Goal: Task Accomplishment & Management: Complete application form

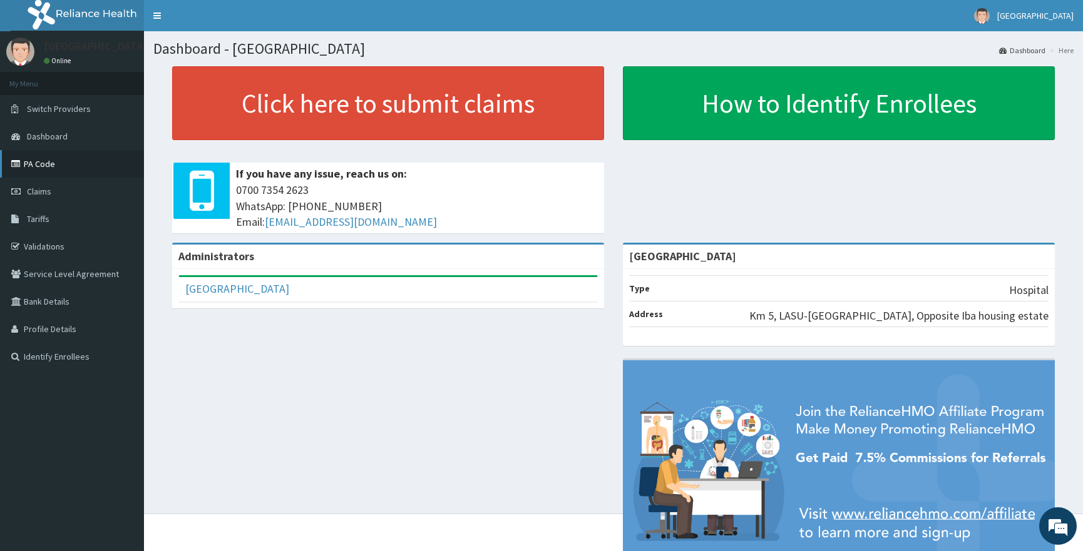
click at [54, 161] on link "PA Code" at bounding box center [72, 164] width 144 height 28
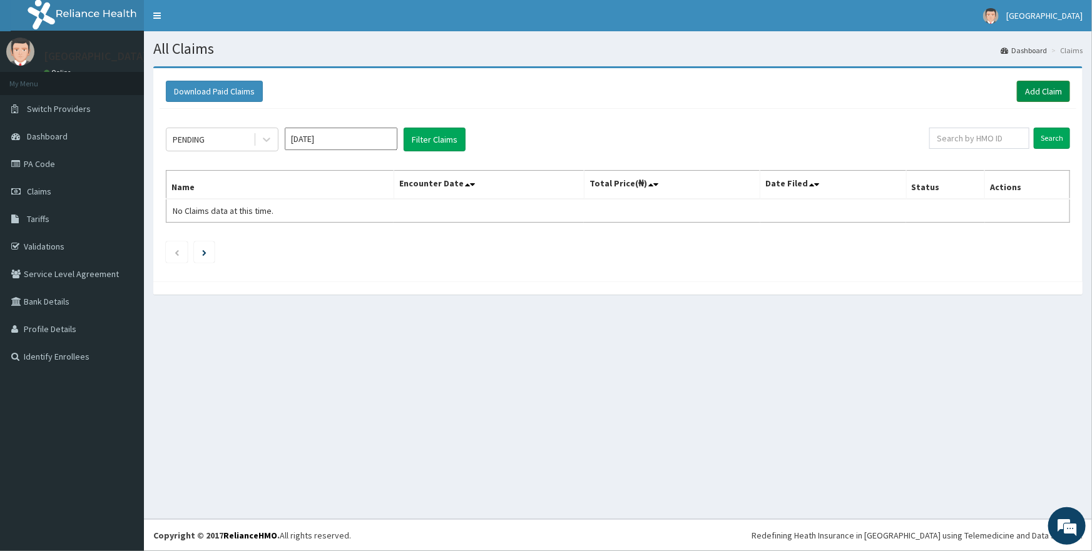
click at [1039, 89] on link "Add Claim" at bounding box center [1043, 91] width 53 height 21
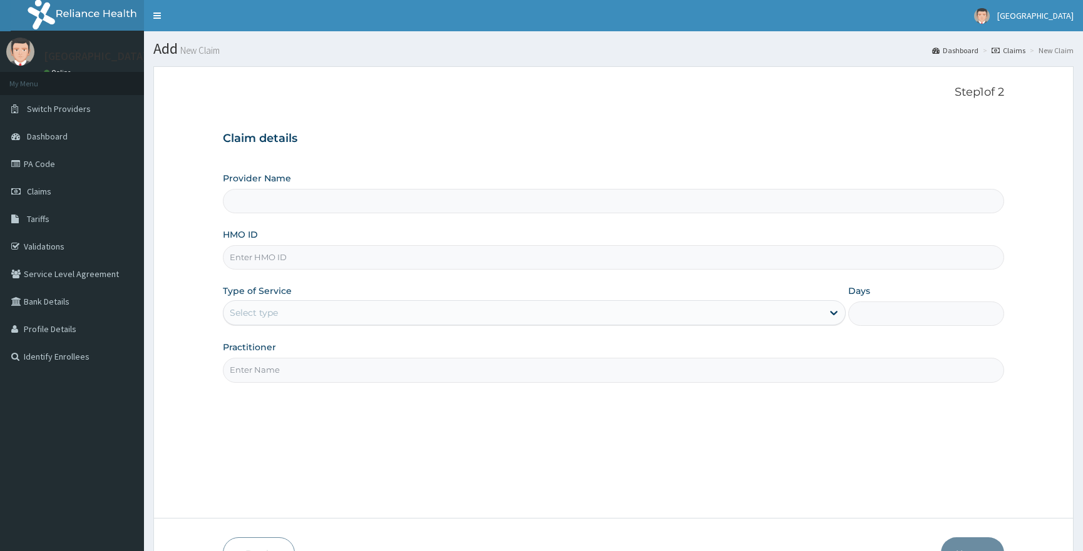
click at [306, 204] on input "Provider Name" at bounding box center [613, 201] width 781 height 24
type input "[GEOGRAPHIC_DATA]"
click at [355, 198] on input "[GEOGRAPHIC_DATA]" at bounding box center [613, 201] width 781 height 24
click at [320, 263] on input "HMO ID" at bounding box center [613, 257] width 781 height 24
type input "ago/10159/b"
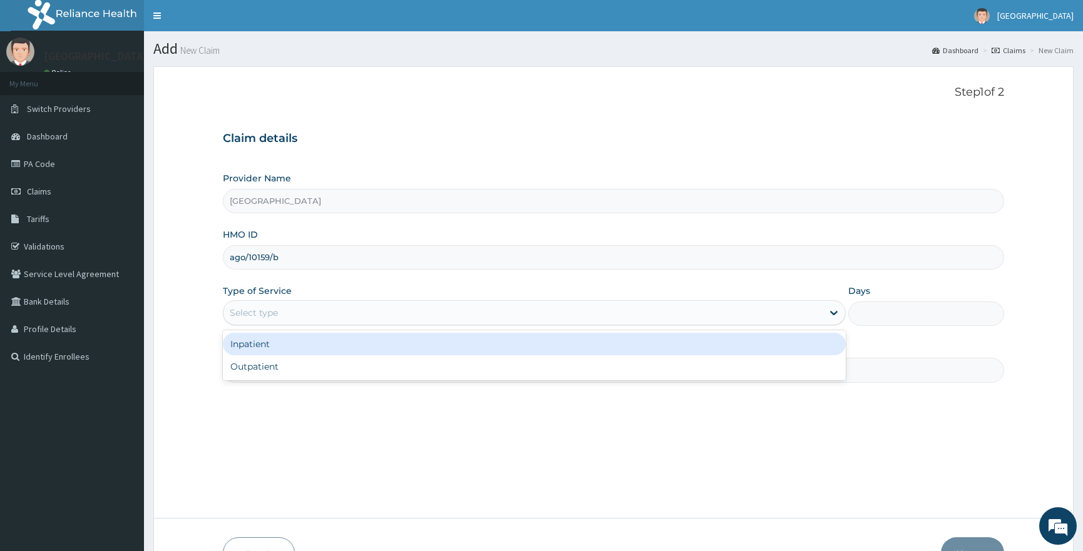
click at [295, 312] on div "Select type" at bounding box center [522, 313] width 599 height 20
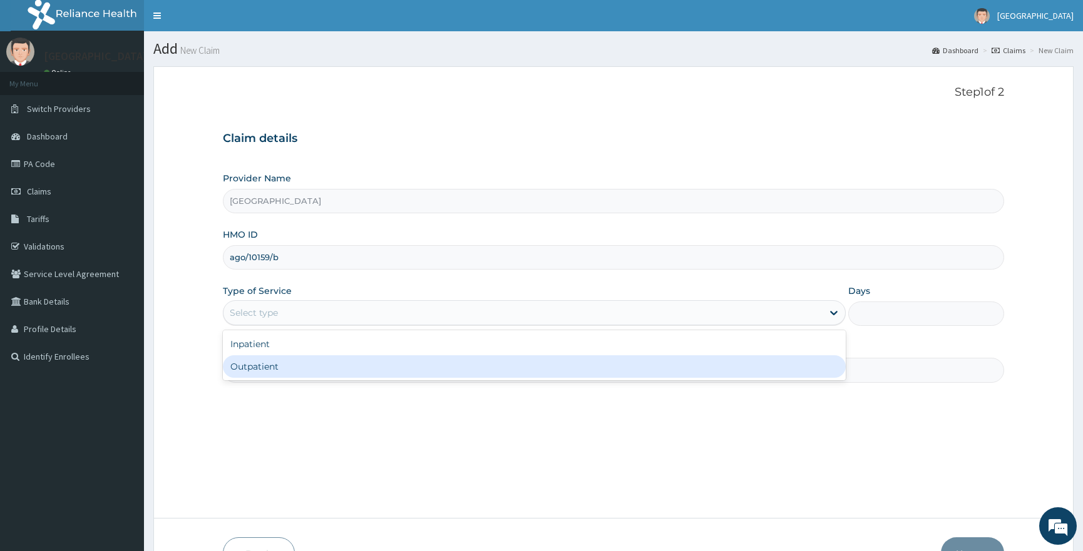
click at [256, 368] on div "Outpatient" at bounding box center [534, 366] width 623 height 23
type input "1"
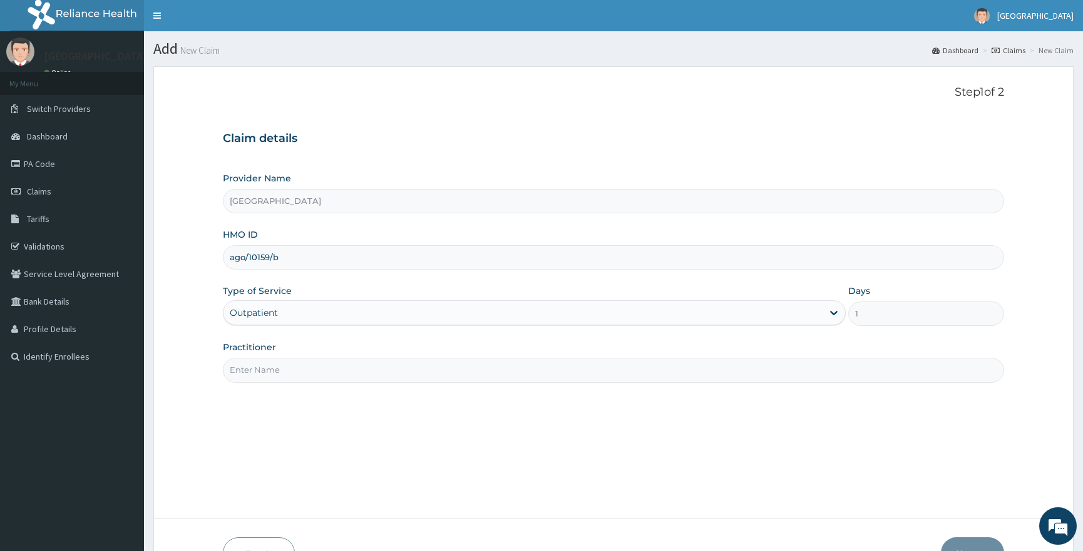
click at [358, 197] on input "[GEOGRAPHIC_DATA]" at bounding box center [613, 201] width 781 height 24
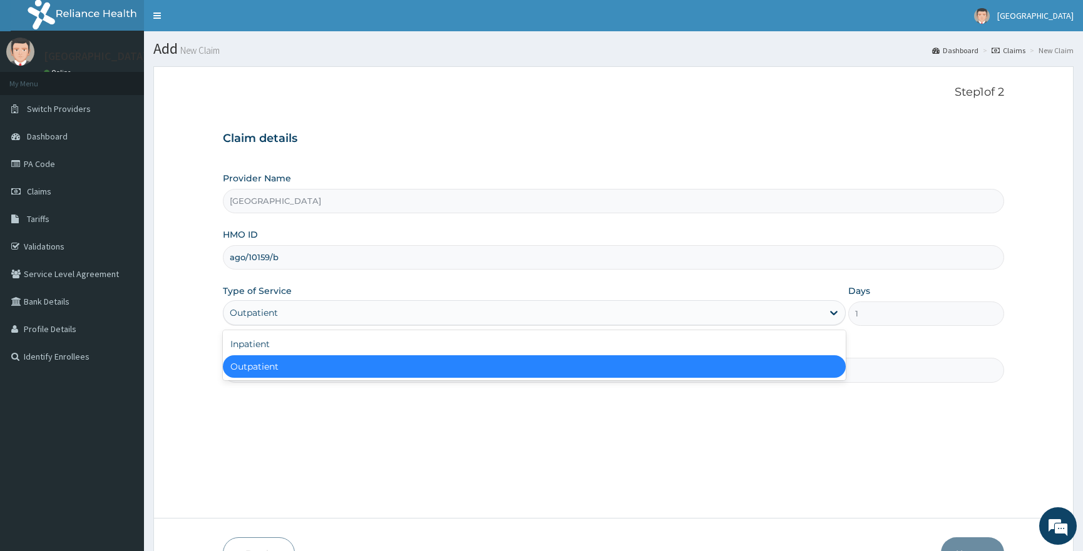
click at [233, 308] on div "Outpatient" at bounding box center [254, 313] width 48 height 13
click at [252, 360] on div "Outpatient" at bounding box center [534, 366] width 623 height 23
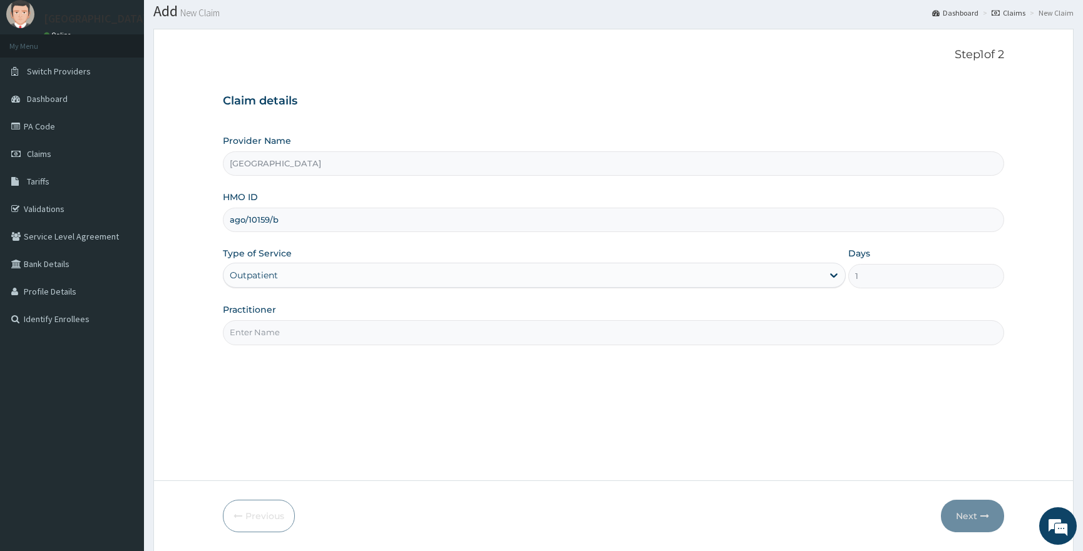
scroll to position [79, 0]
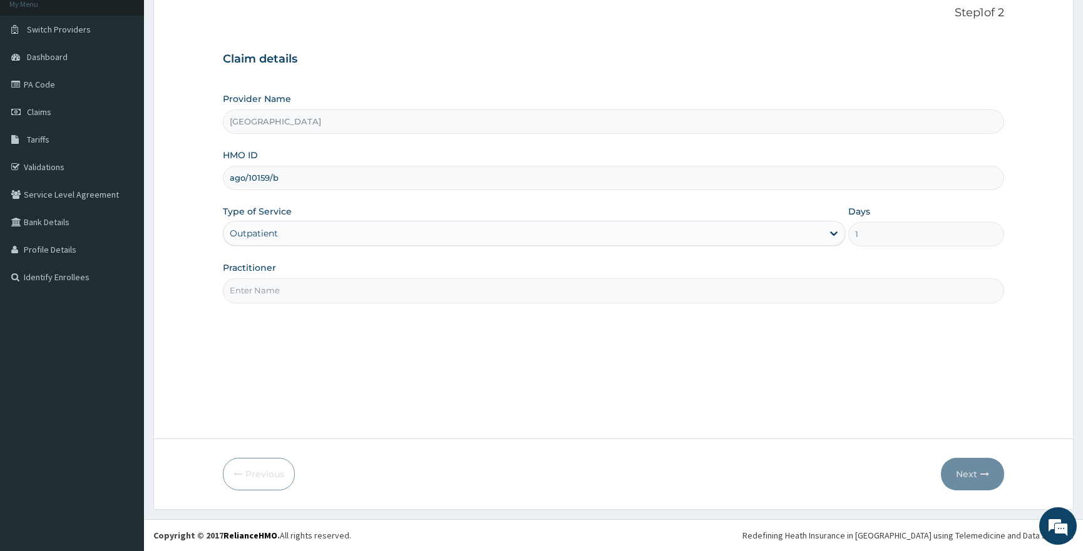
click at [312, 295] on input "Practitioner" at bounding box center [613, 291] width 781 height 24
type input "ebere"
click at [974, 469] on button "Next" at bounding box center [972, 474] width 63 height 33
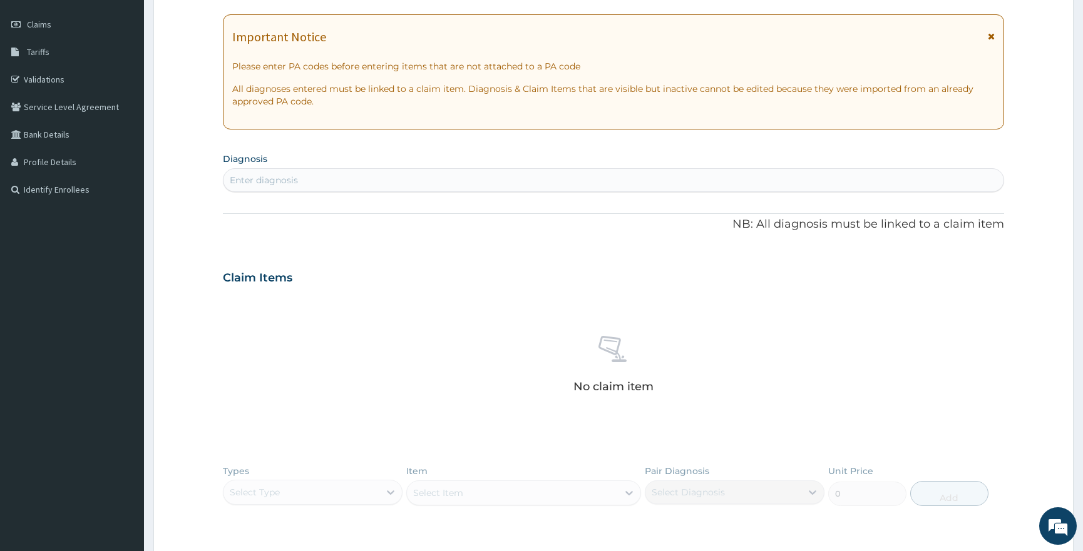
scroll to position [250, 0]
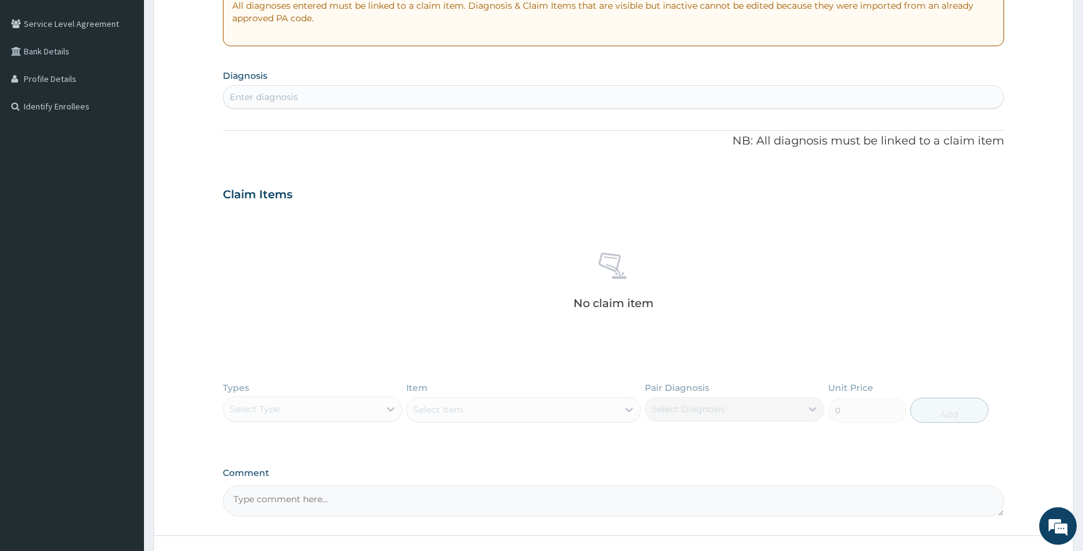
click at [369, 99] on div "Enter diagnosis" at bounding box center [613, 97] width 780 height 20
type input "pas"
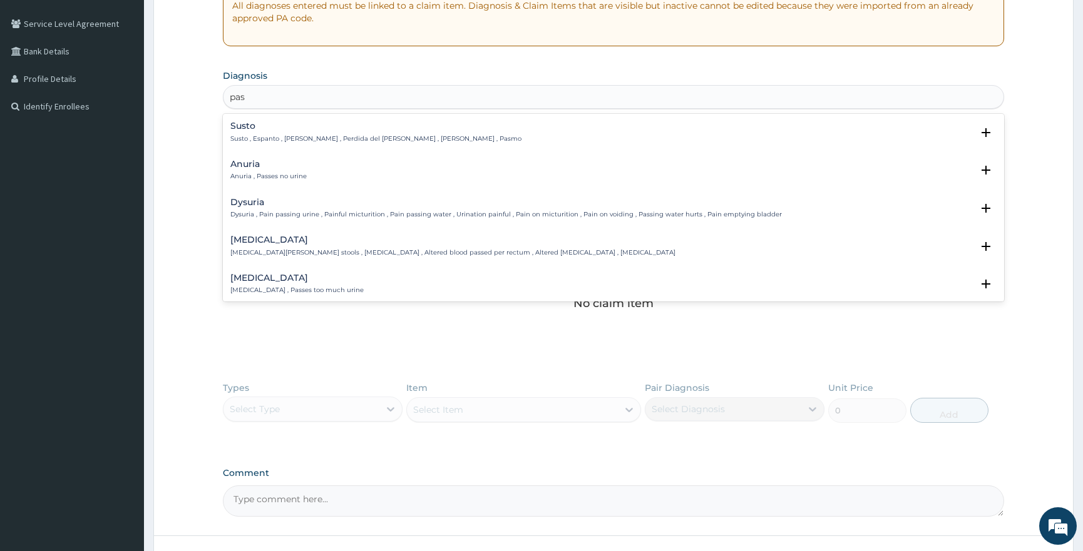
click at [335, 135] on p "Susto , Espanto , [PERSON_NAME] , Perdida del [PERSON_NAME] , [PERSON_NAME] , P…" at bounding box center [375, 139] width 291 height 9
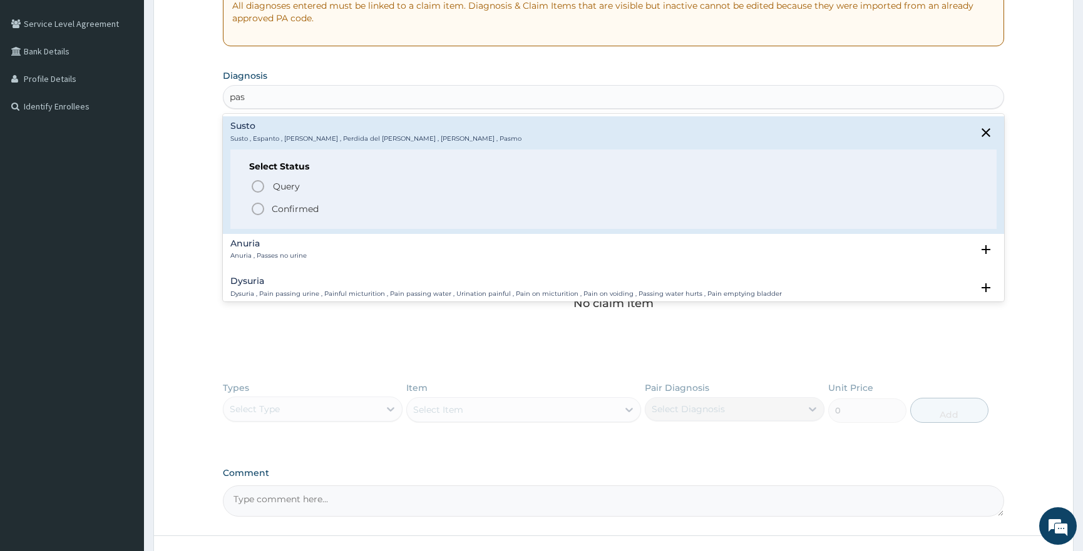
click at [260, 210] on icon "status option filled" at bounding box center [257, 209] width 15 height 15
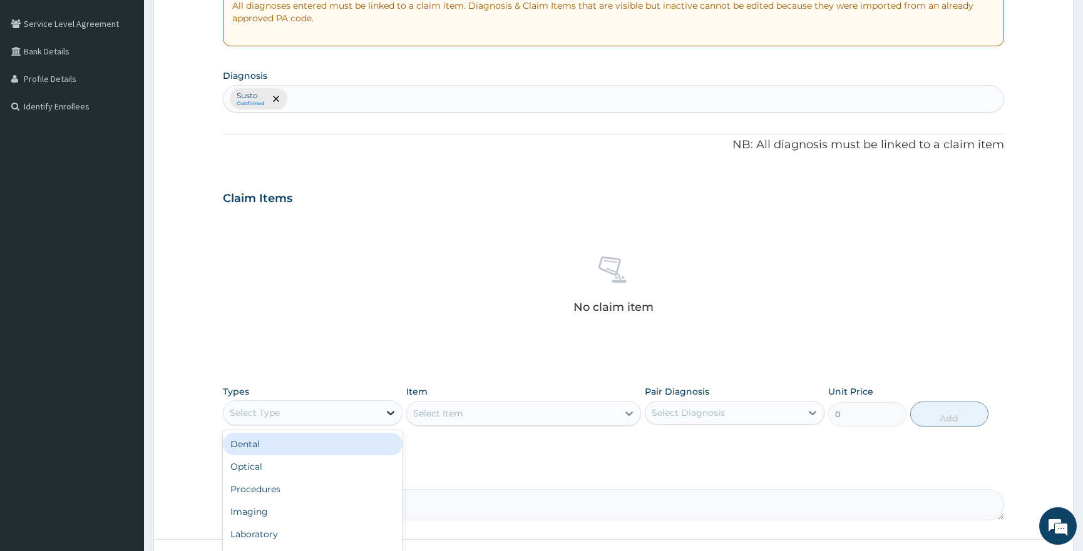
click at [390, 414] on icon at bounding box center [391, 413] width 8 height 4
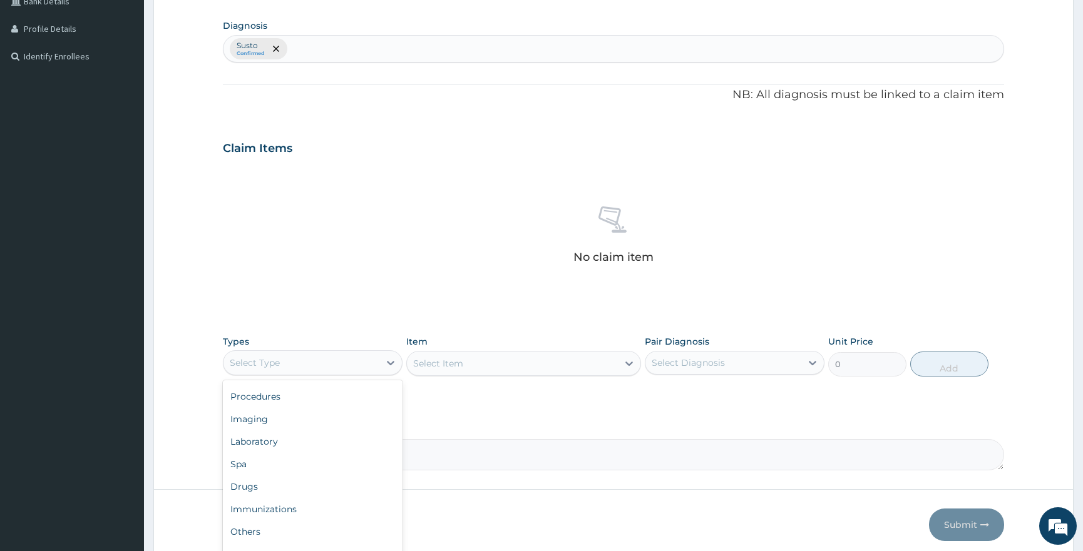
scroll to position [350, 0]
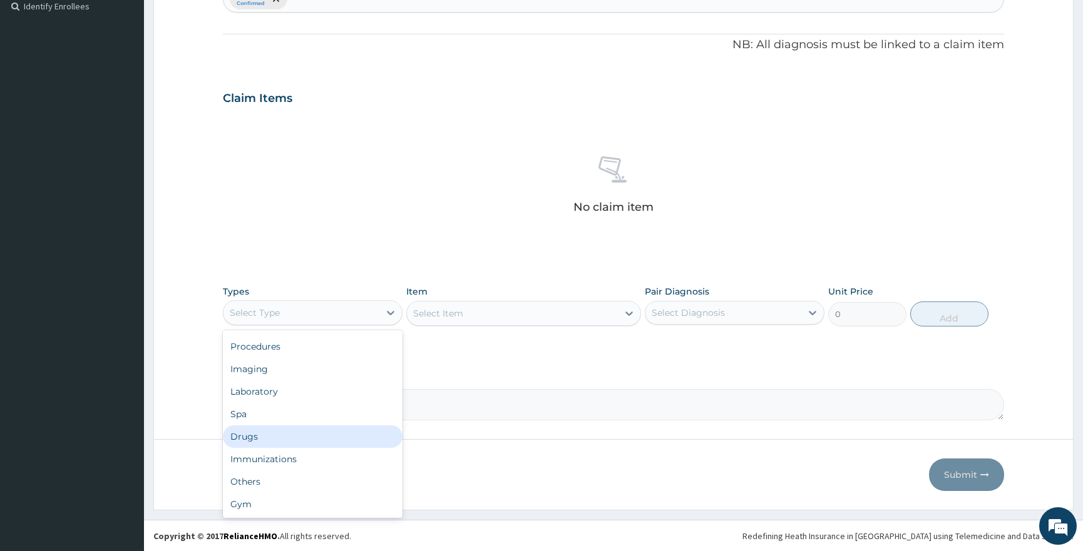
click at [261, 441] on div "Drugs" at bounding box center [313, 437] width 180 height 23
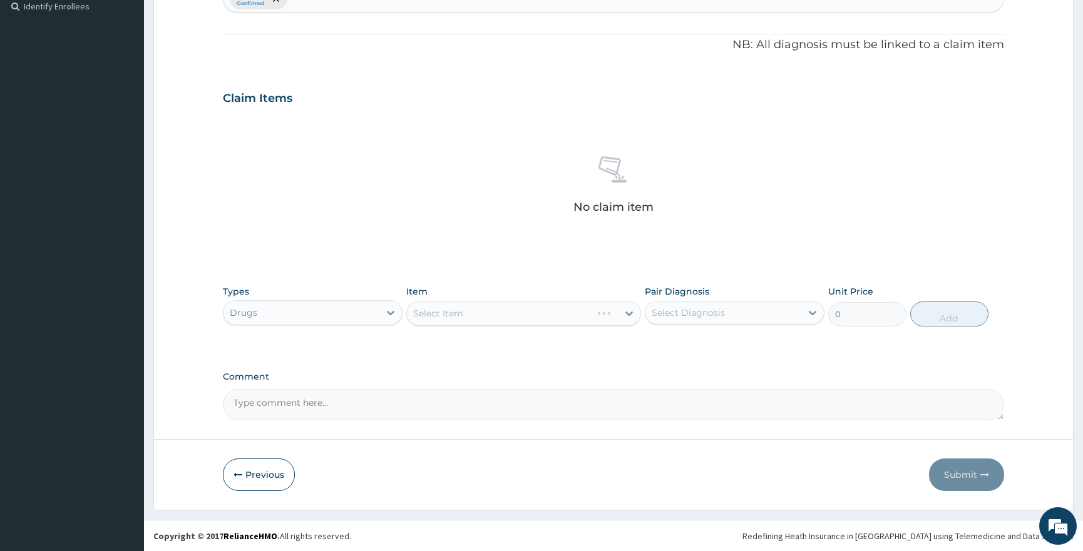
click at [531, 312] on div "Select Item" at bounding box center [523, 313] width 234 height 25
click at [621, 310] on div "Select Item" at bounding box center [523, 313] width 234 height 25
click at [608, 315] on div "Select Item" at bounding box center [512, 314] width 210 height 20
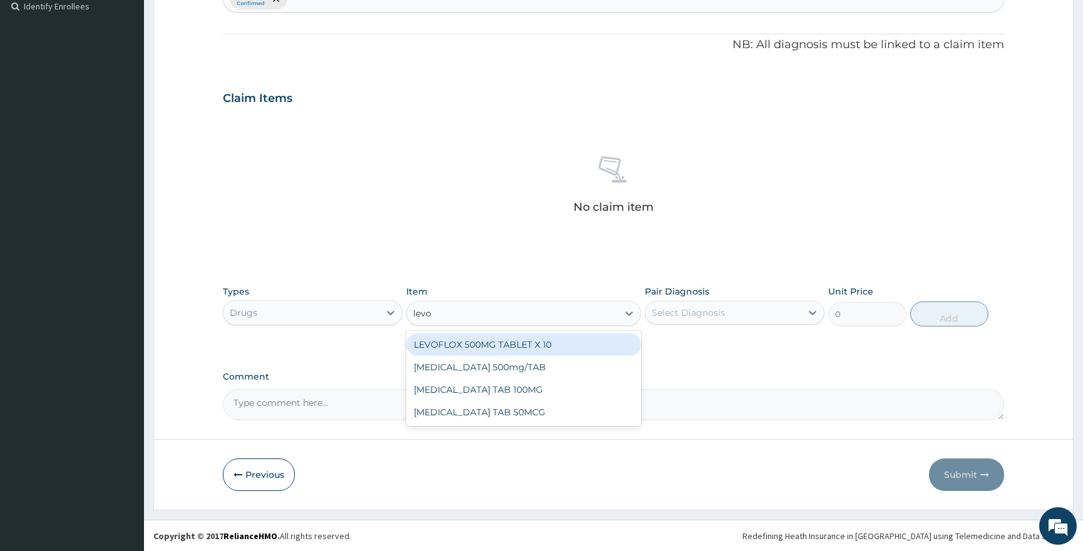
type input "levo"
type input "f"
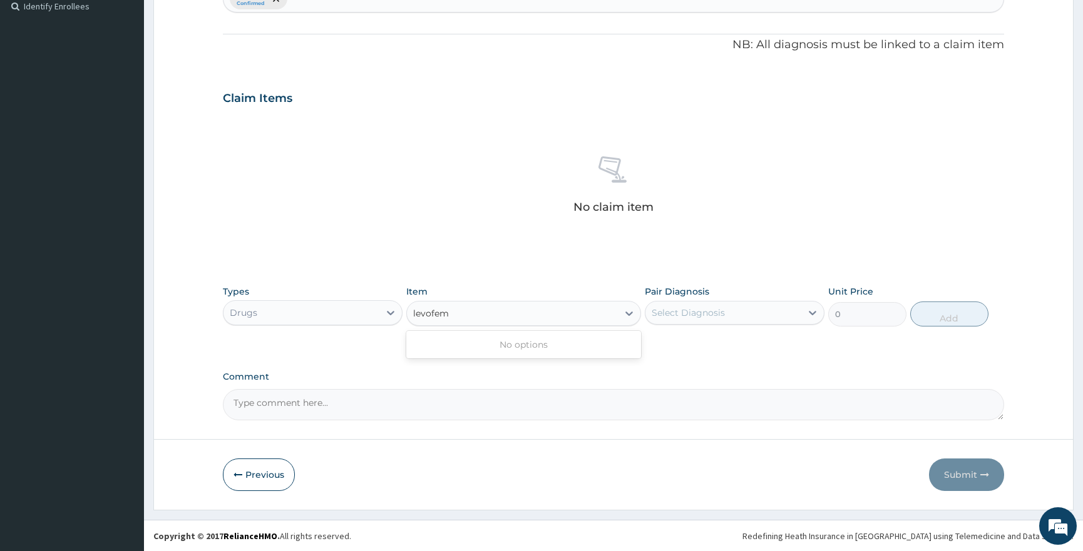
scroll to position [0, 0]
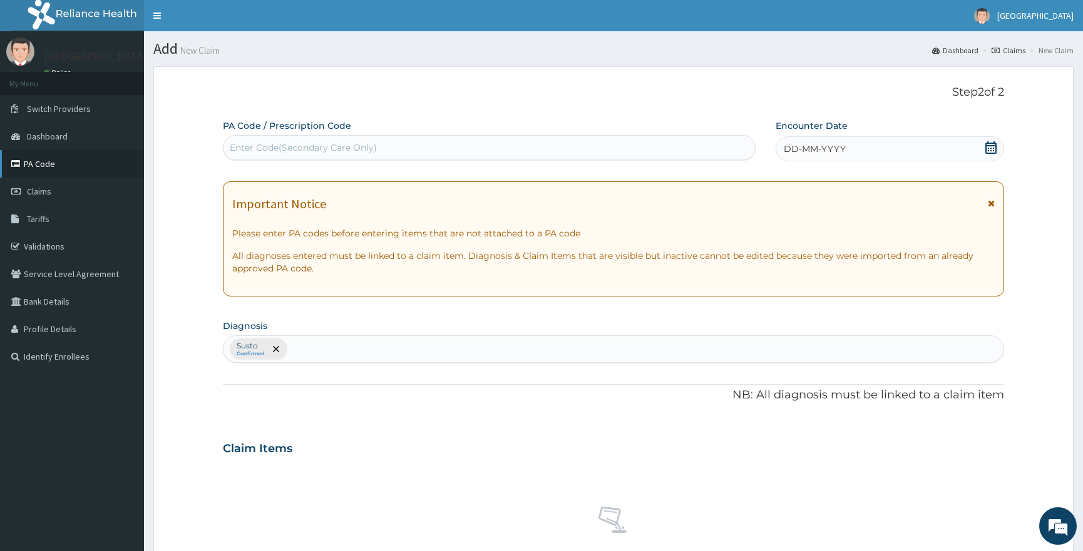
type input "levofem"
click at [48, 161] on link "PA Code" at bounding box center [72, 164] width 144 height 28
